Goal: Task Accomplishment & Management: Complete application form

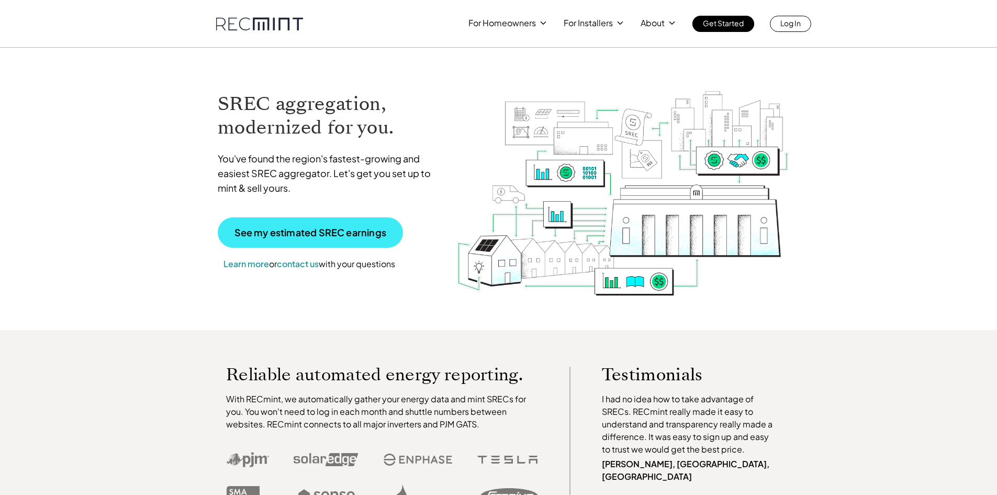
click at [367, 241] on link "See my estimated SREC earnings" at bounding box center [310, 232] width 185 height 30
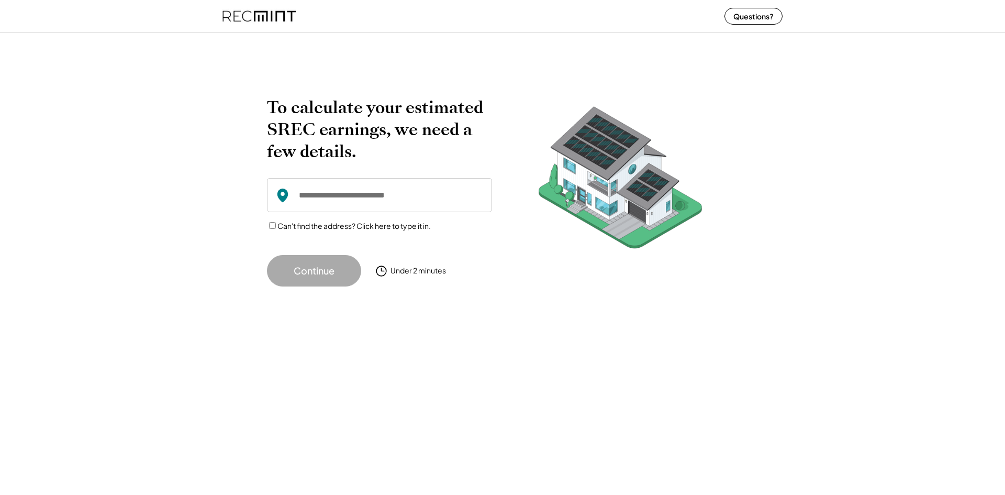
click at [328, 205] on input "input" at bounding box center [379, 195] width 225 height 34
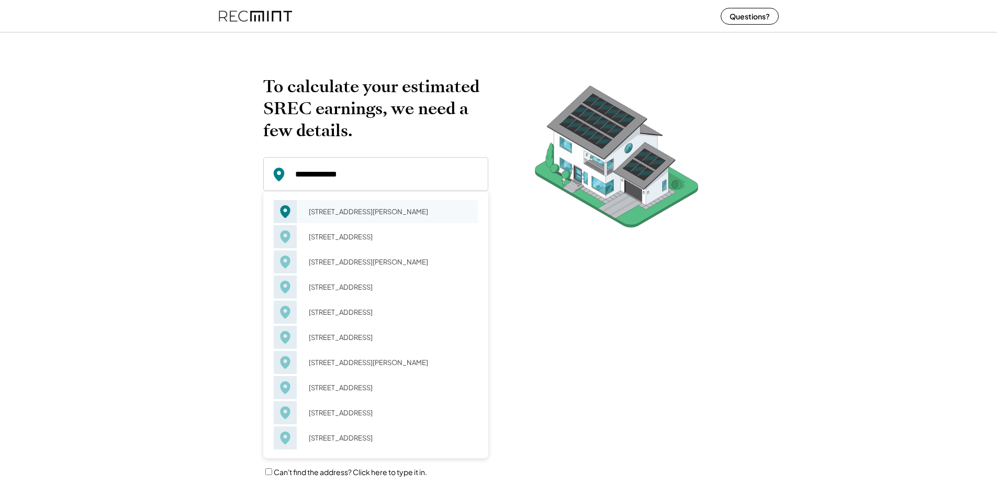
click at [329, 205] on div "1426 14th Ave Dorothy, NJ 08317" at bounding box center [390, 211] width 176 height 15
type input "**********"
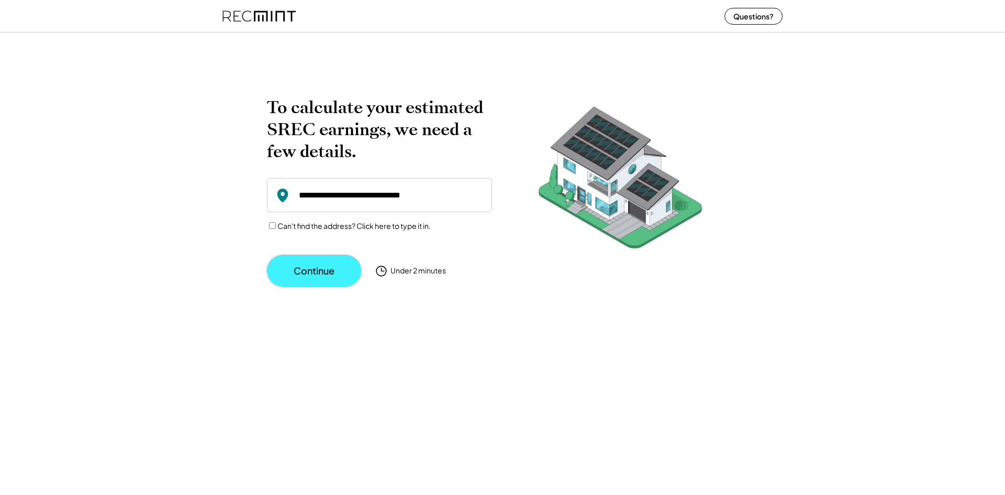
click at [316, 261] on button "Continue" at bounding box center [314, 270] width 94 height 31
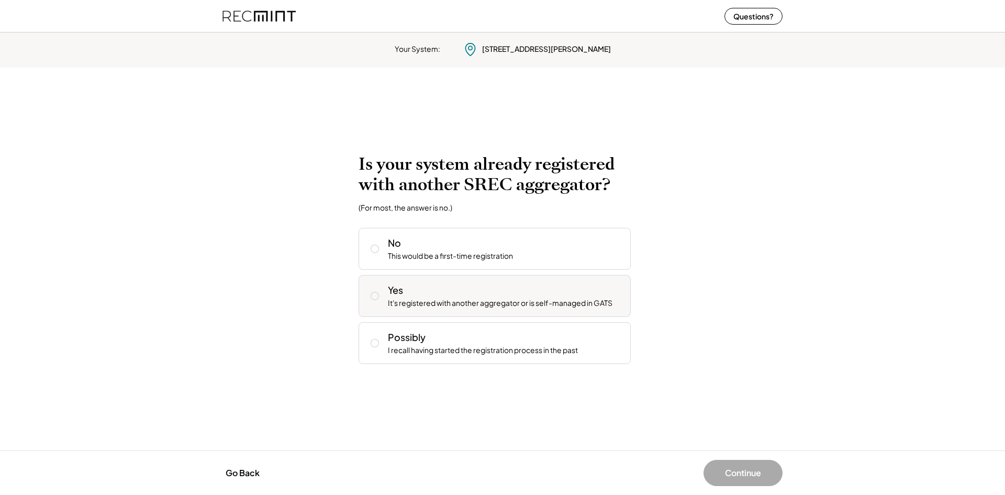
click at [370, 284] on div "Yes It's registered with another aggregator or is self-managed in GATS" at bounding box center [495, 296] width 272 height 42
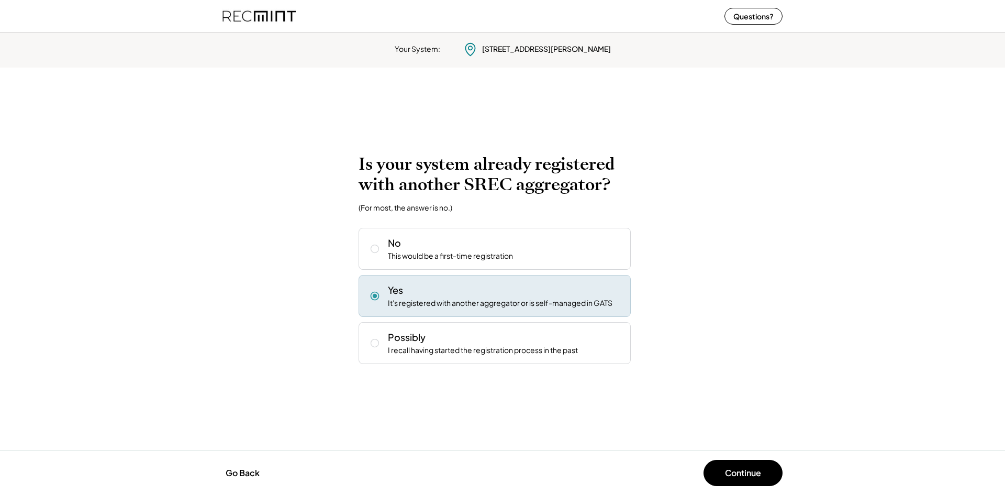
click at [733, 469] on button "Continue" at bounding box center [743, 473] width 79 height 26
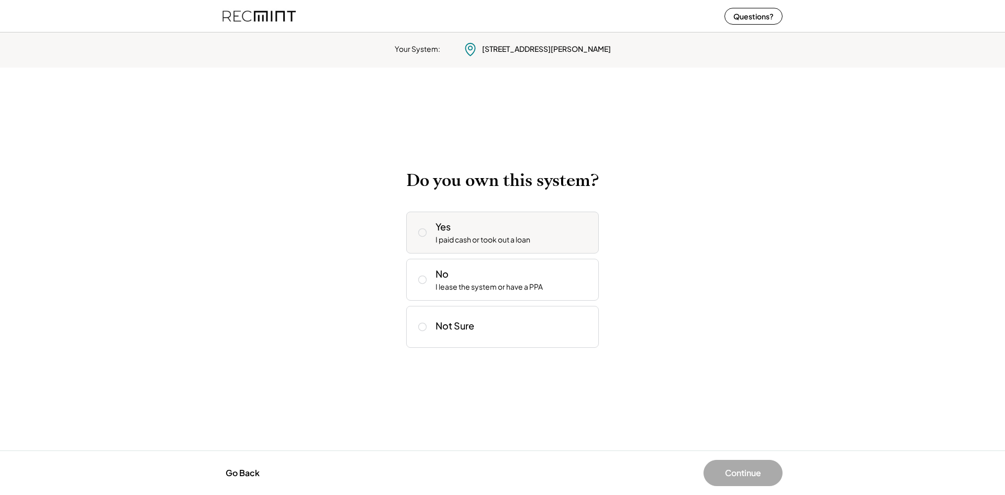
click at [425, 230] on icon at bounding box center [422, 232] width 10 height 10
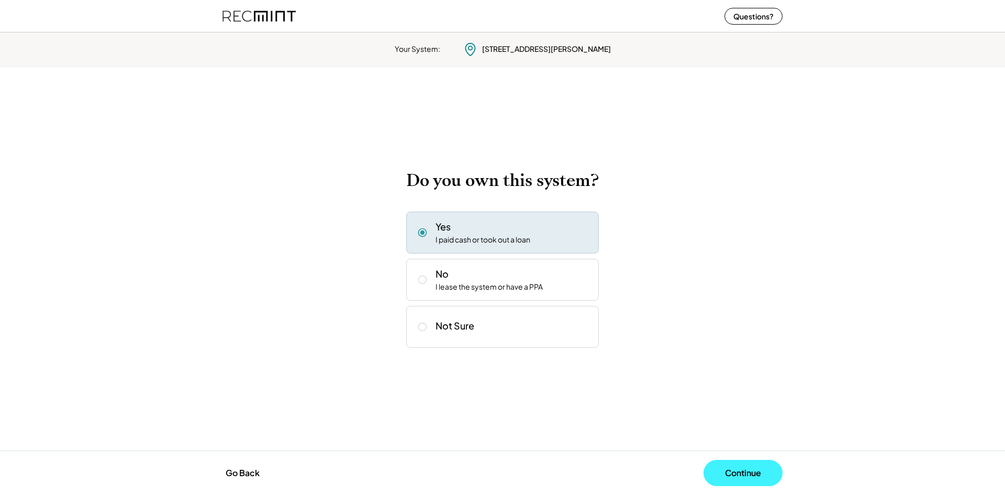
click at [743, 469] on button "Continue" at bounding box center [743, 473] width 79 height 26
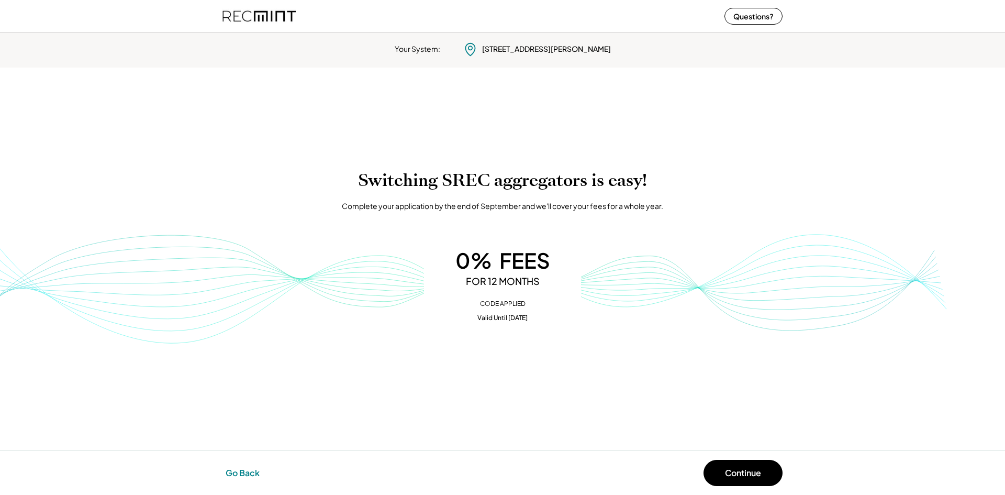
click at [229, 474] on button "Go Back" at bounding box center [243, 472] width 40 height 23
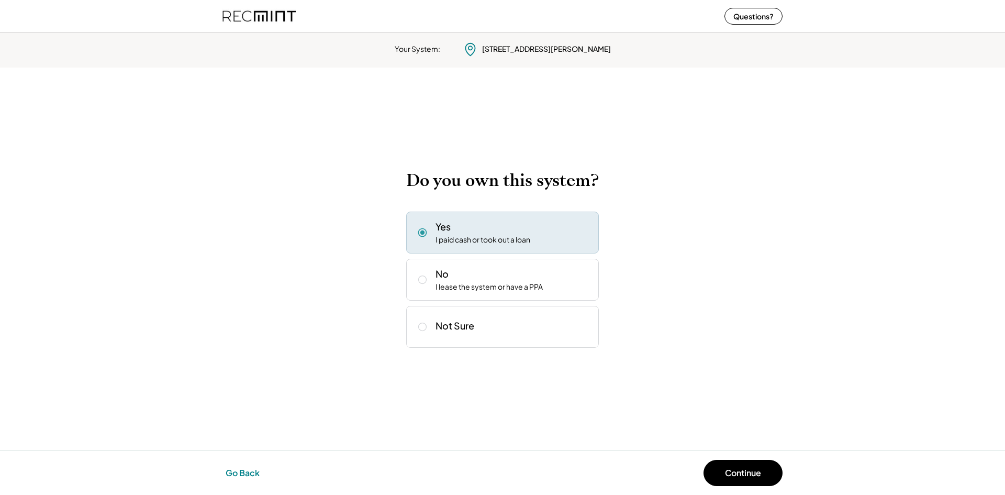
click at [229, 473] on button "Go Back" at bounding box center [243, 472] width 40 height 23
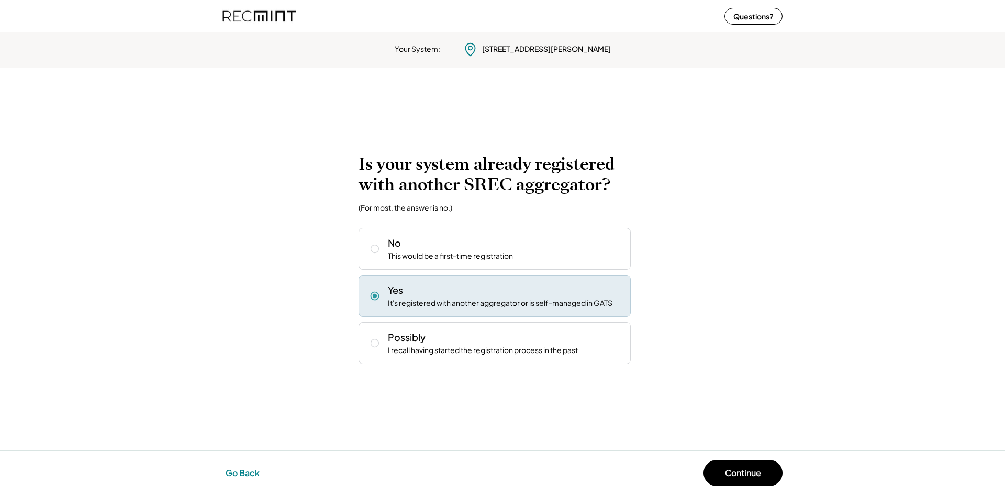
click at [230, 473] on button "Go Back" at bounding box center [243, 472] width 40 height 23
